Goal: Information Seeking & Learning: Find contact information

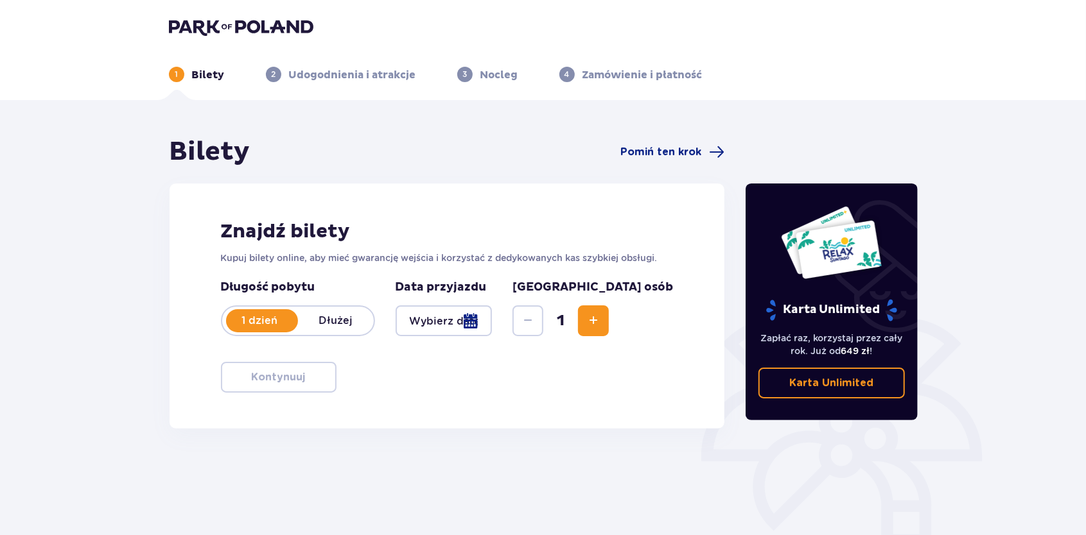
click at [172, 12] on header "1 Bilety 2 Udogodnienia i atrakcje 3 Nocleg 4 Zamówienie i płatność" at bounding box center [543, 50] width 1086 height 100
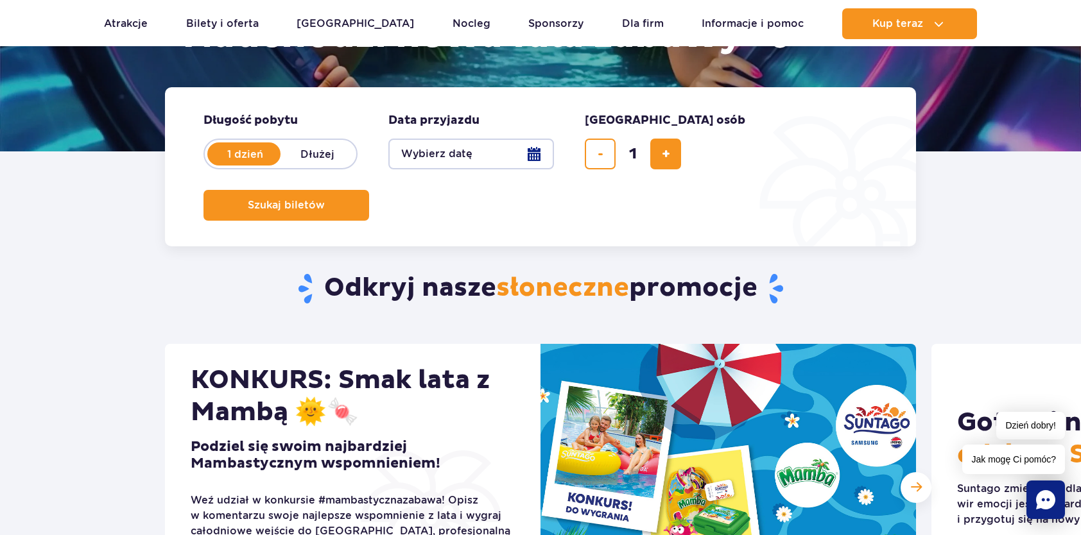
scroll to position [64, 0]
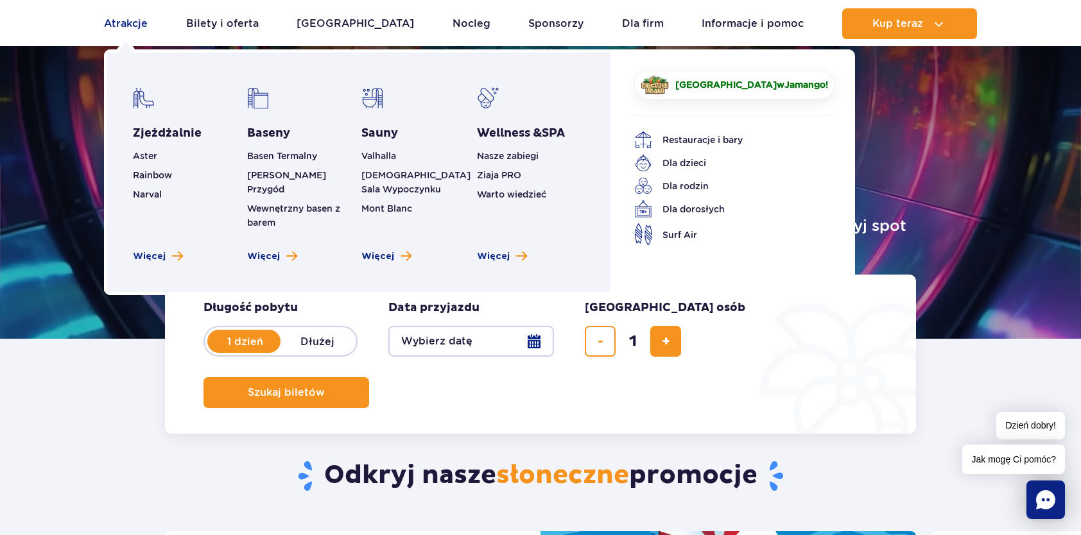
click at [116, 19] on link "Atrakcje" at bounding box center [126, 23] width 44 height 31
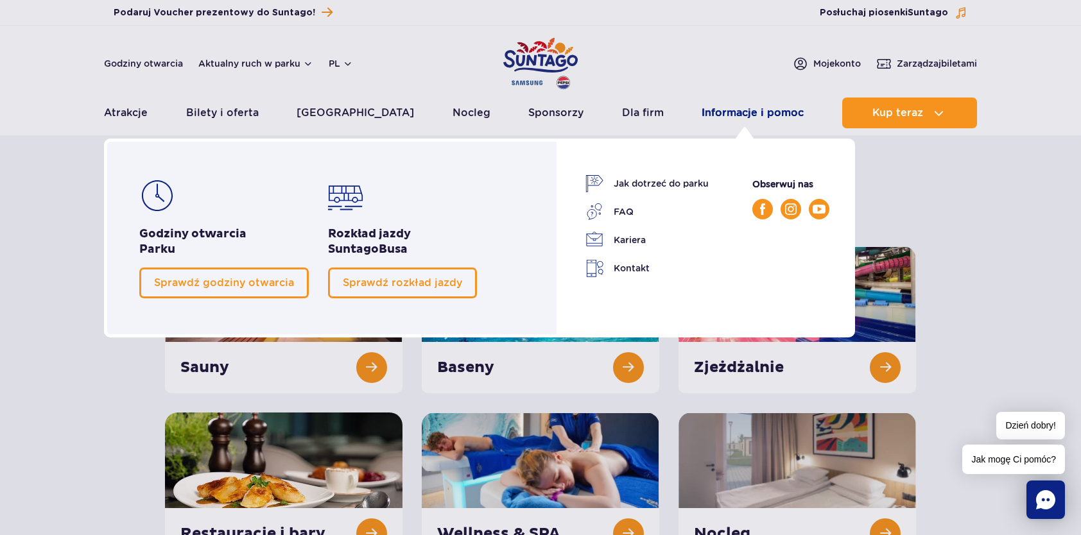
click at [707, 113] on link "Informacje i pomoc" at bounding box center [753, 113] width 102 height 31
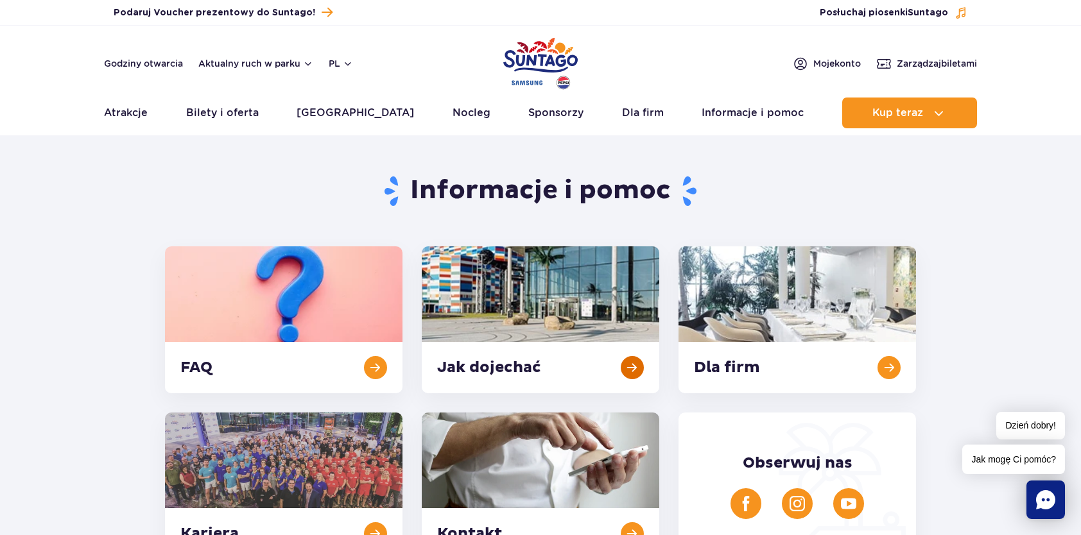
click at [635, 359] on link at bounding box center [541, 320] width 238 height 147
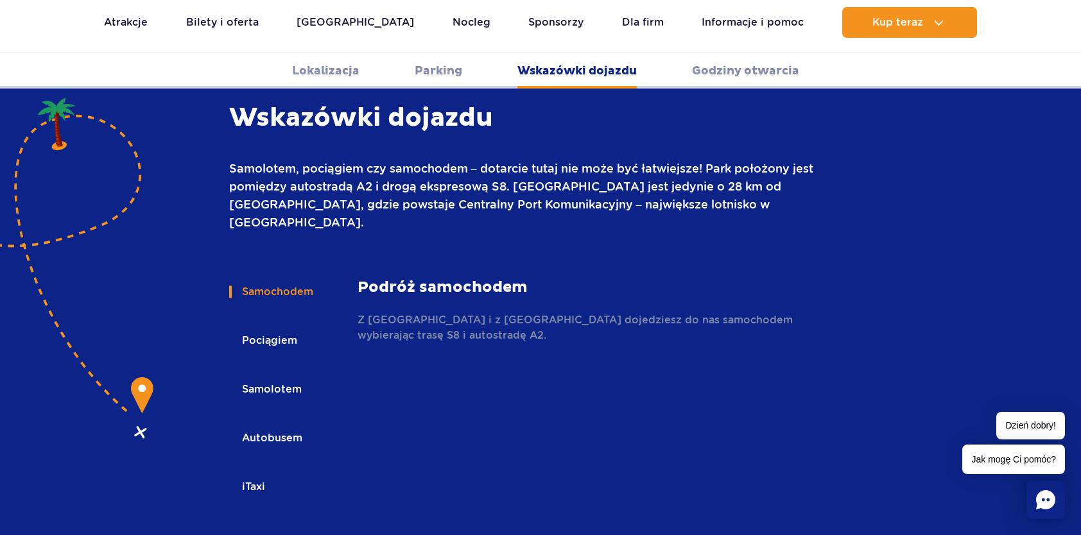
scroll to position [1772, 0]
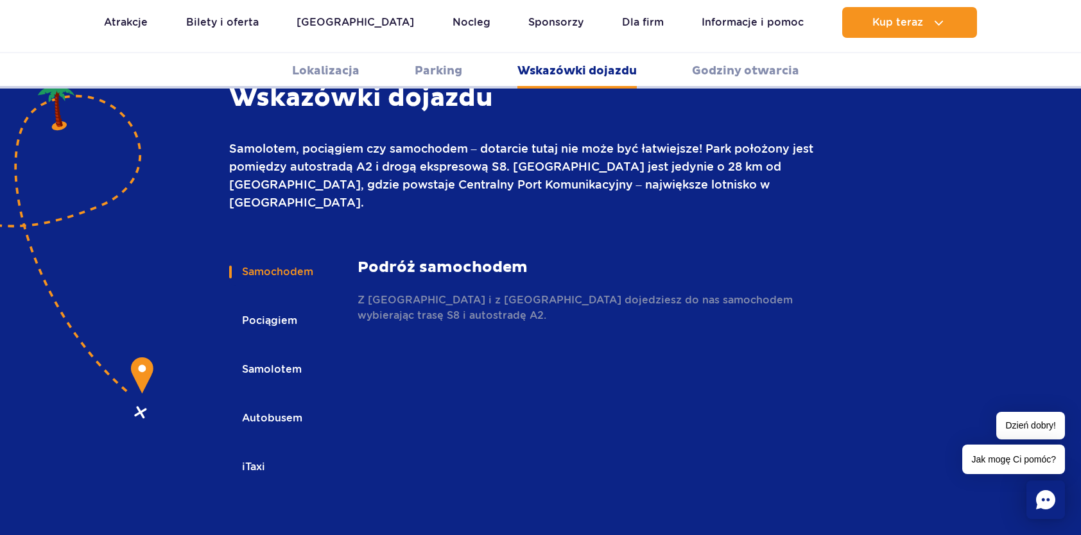
click at [264, 404] on button "Autobusem" at bounding box center [271, 418] width 84 height 28
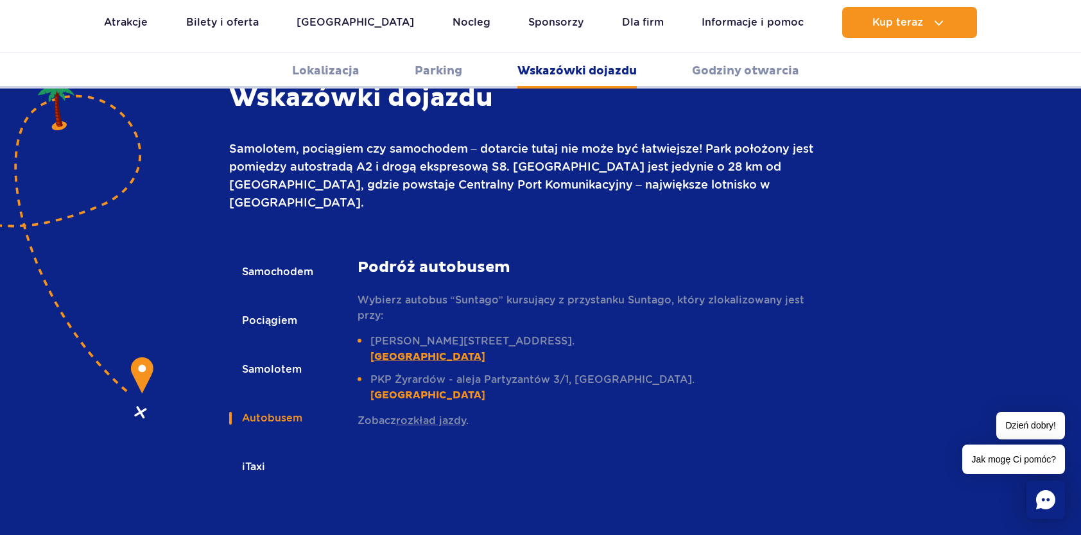
click at [407, 351] on link "52°13'46.34"N, 20°59'51.01"E" at bounding box center [427, 357] width 115 height 13
click at [250, 453] on button "iTaxi" at bounding box center [252, 467] width 47 height 28
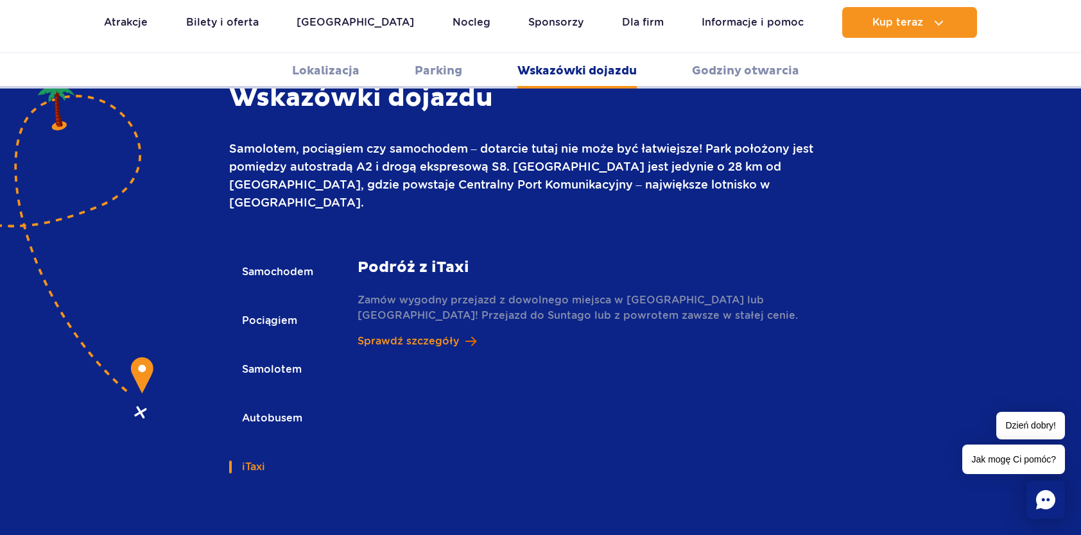
click at [406, 334] on p "Sprawdź szczegóły" at bounding box center [408, 341] width 101 height 15
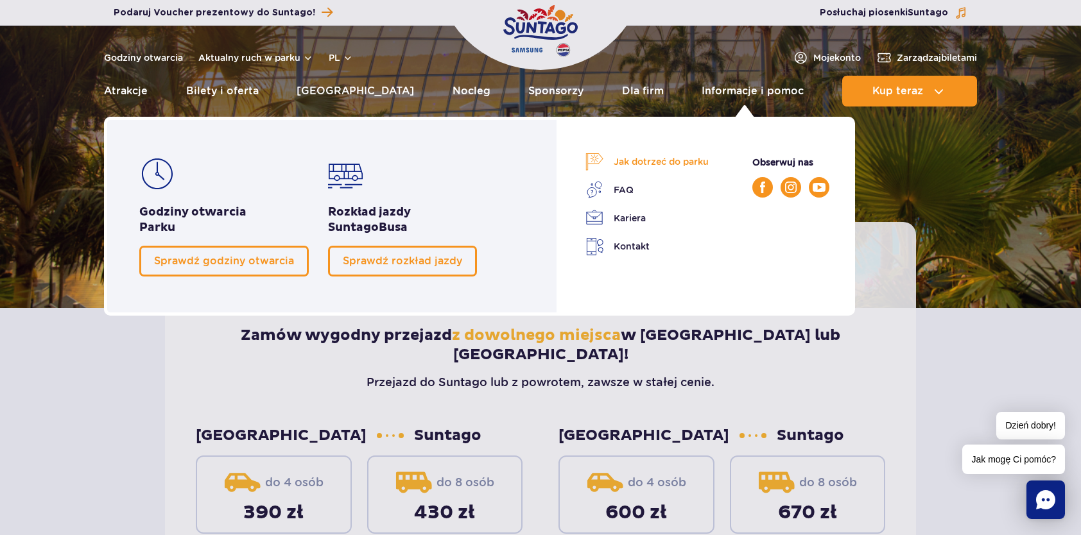
click at [689, 162] on link "Jak dotrzeć do parku" at bounding box center [646, 162] width 123 height 18
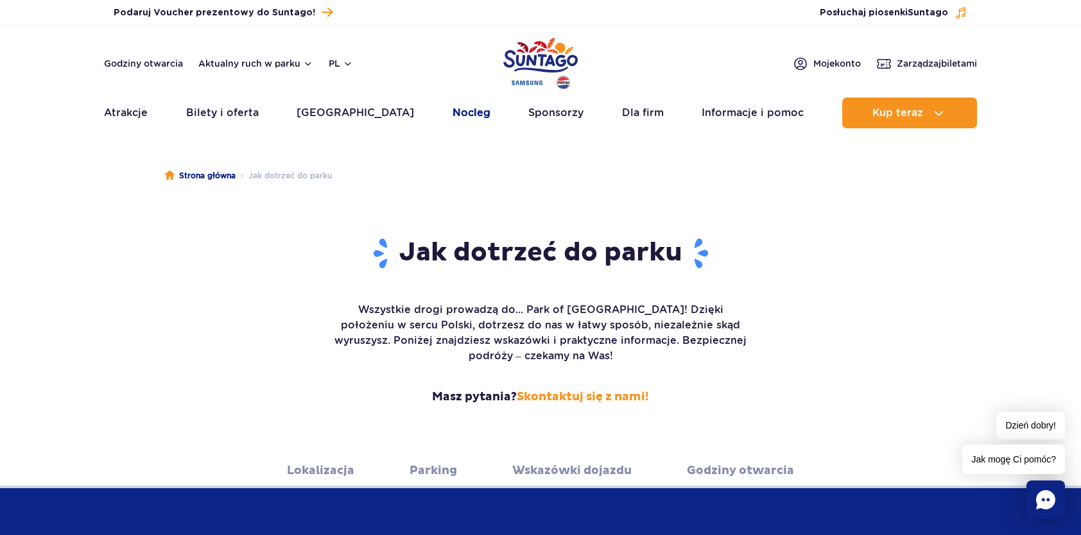
click at [453, 112] on link "Nocleg" at bounding box center [472, 113] width 38 height 31
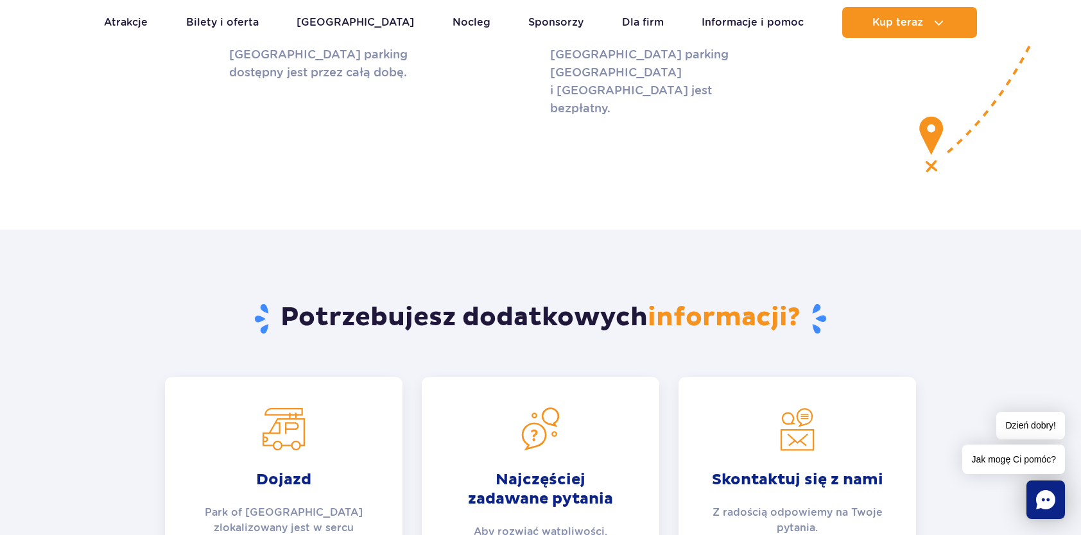
scroll to position [4429, 0]
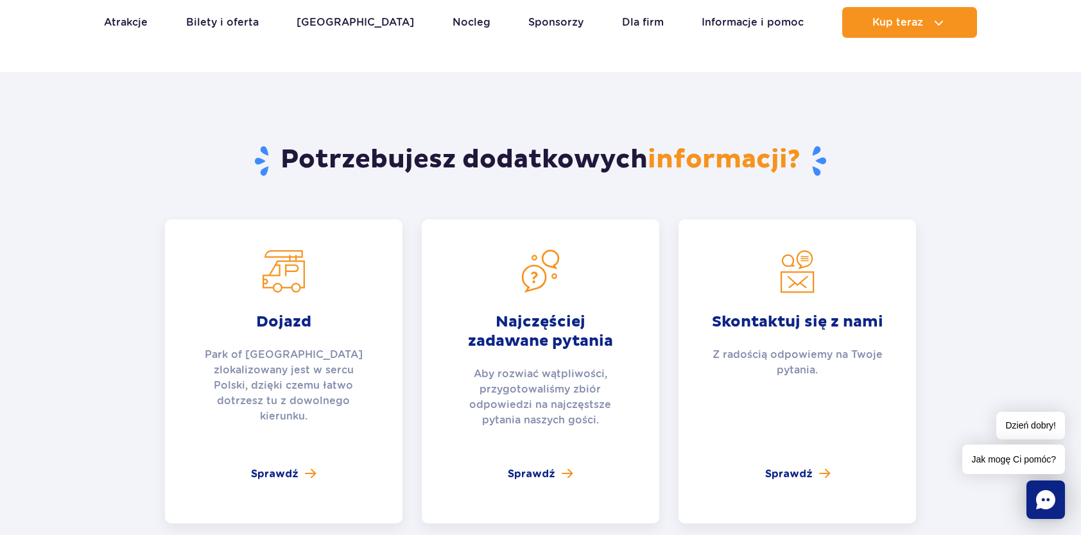
click at [257, 343] on div "Dojazd Park of Poland zlokalizowany jest w sercu Polski, dzięki czemu łatwo dot…" at bounding box center [284, 372] width 238 height 304
click at [258, 467] on span "Sprawdź" at bounding box center [275, 474] width 48 height 15
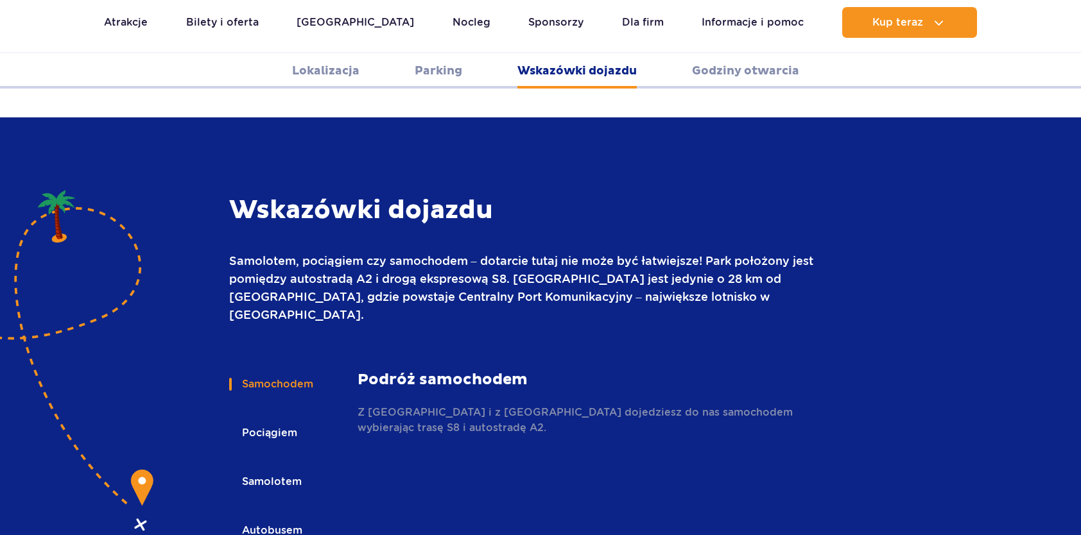
scroll to position [1708, 0]
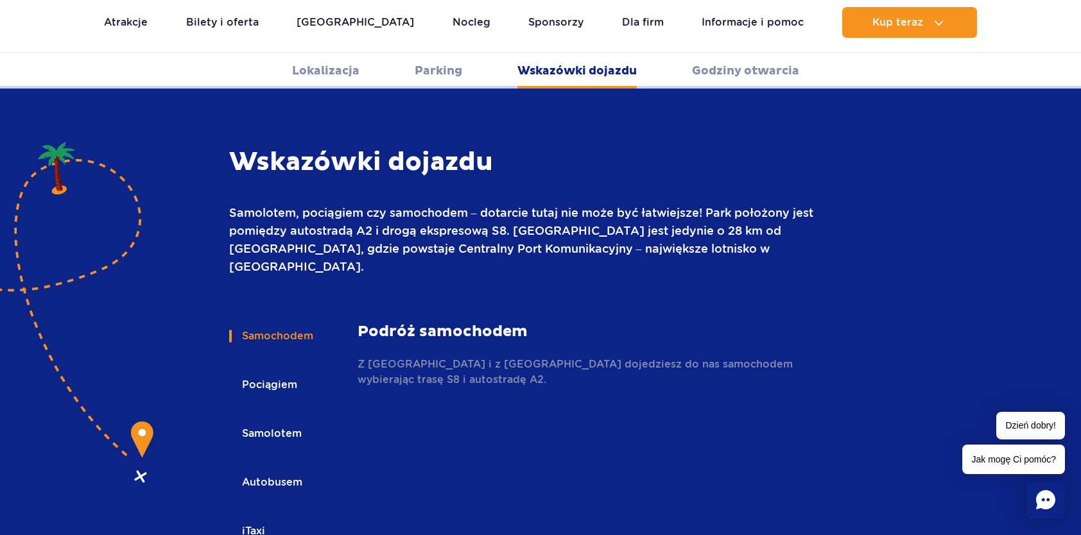
click at [272, 469] on button "Autobusem" at bounding box center [271, 483] width 84 height 28
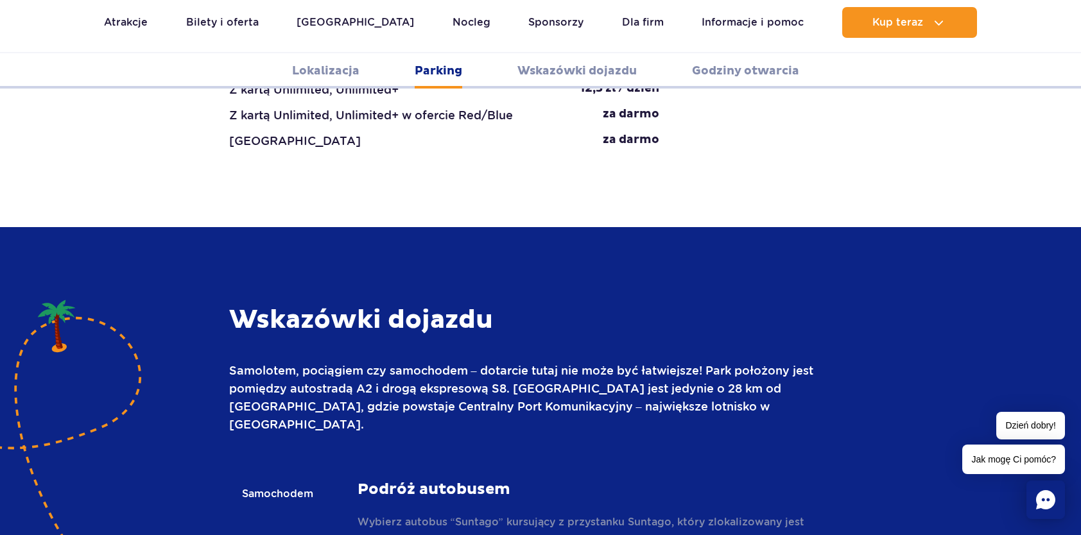
scroll to position [1387, 0]
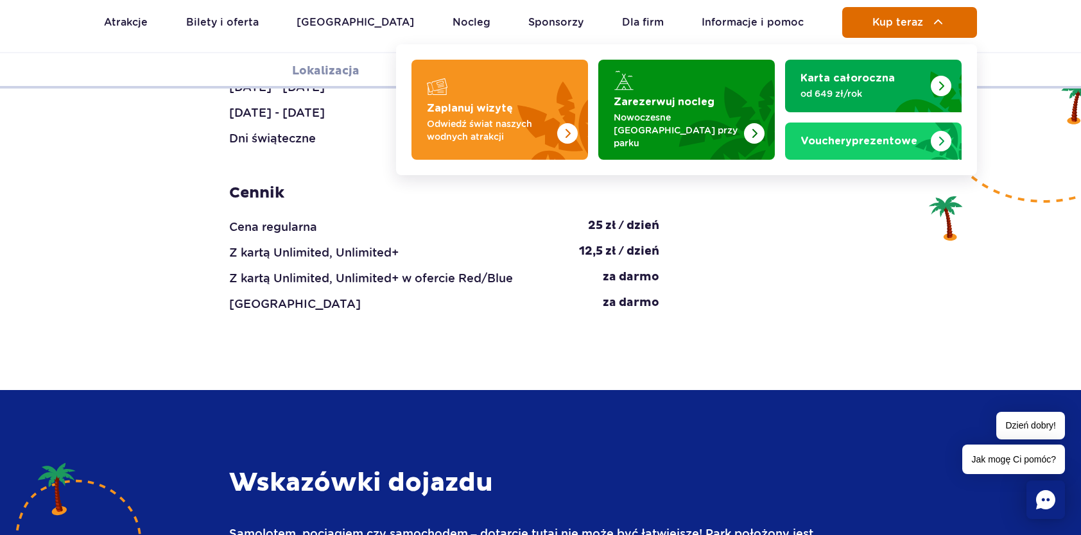
click at [948, 19] on button "Kup teraz" at bounding box center [909, 22] width 135 height 31
